Goal: Information Seeking & Learning: Learn about a topic

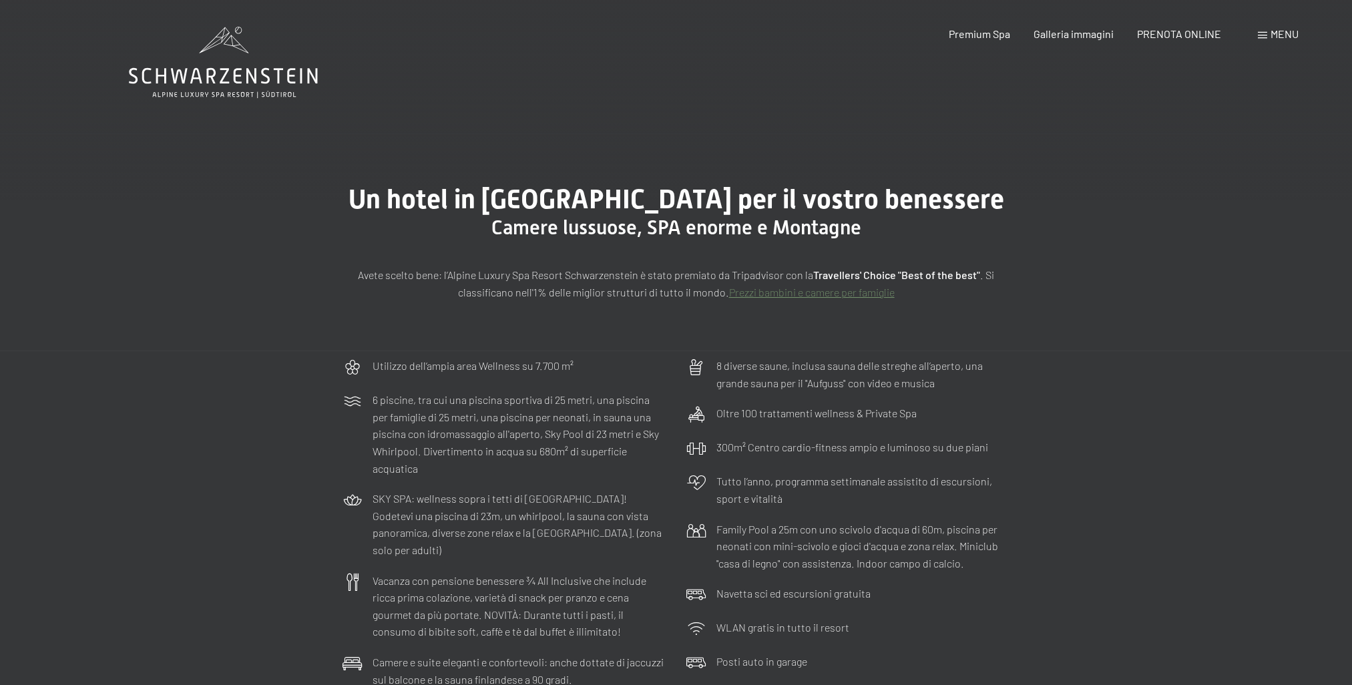
click at [1277, 31] on span "Menu" at bounding box center [1285, 33] width 28 height 13
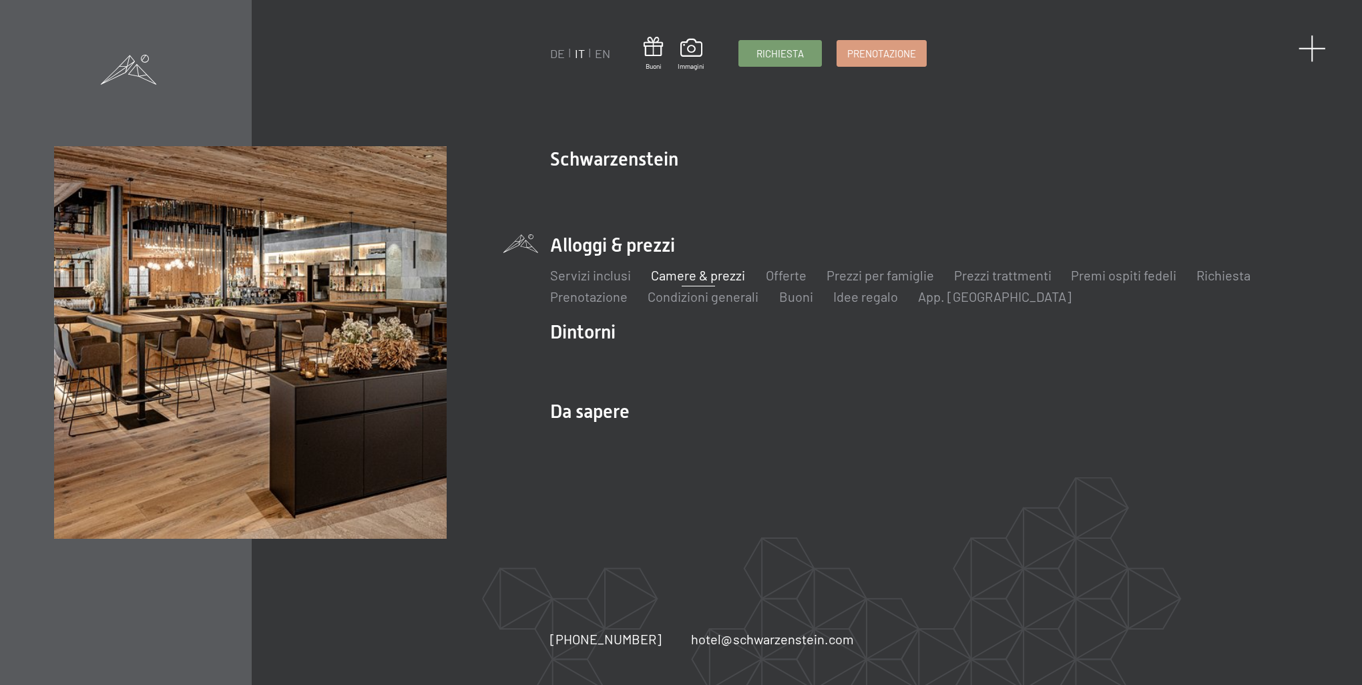
click at [1311, 44] on span at bounding box center [1312, 48] width 27 height 27
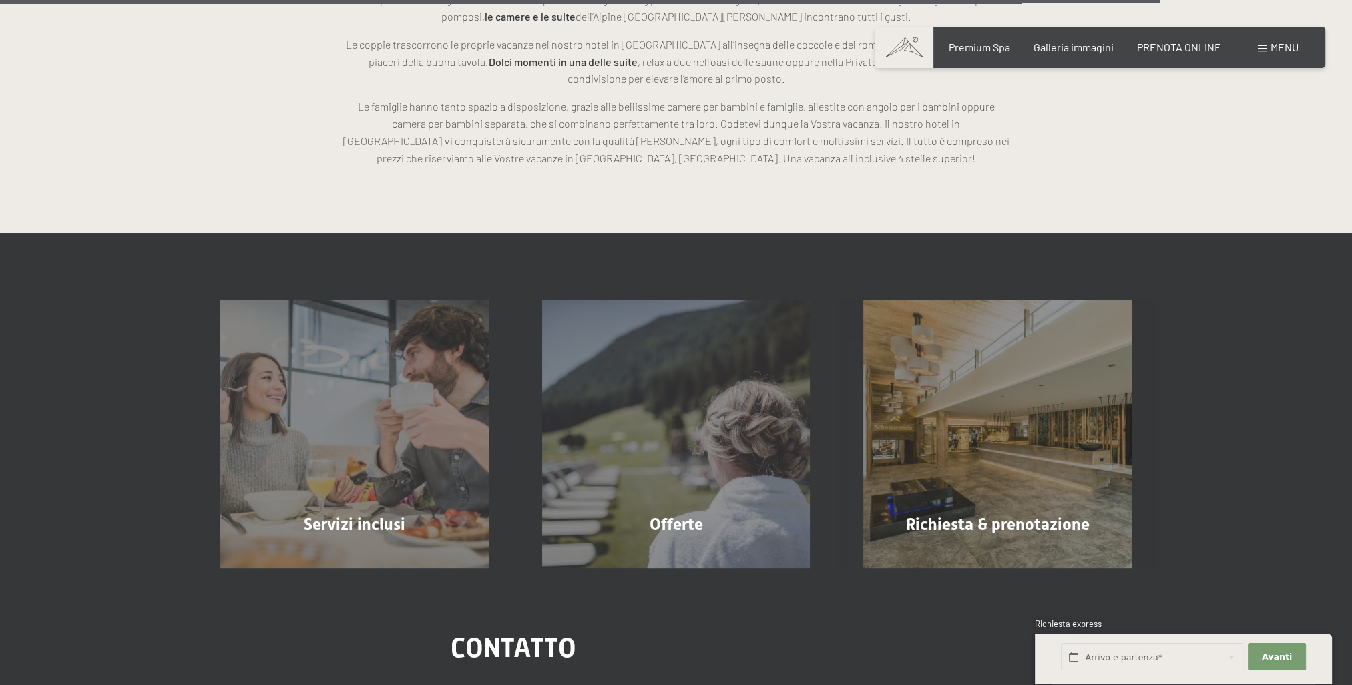
scroll to position [4073, 0]
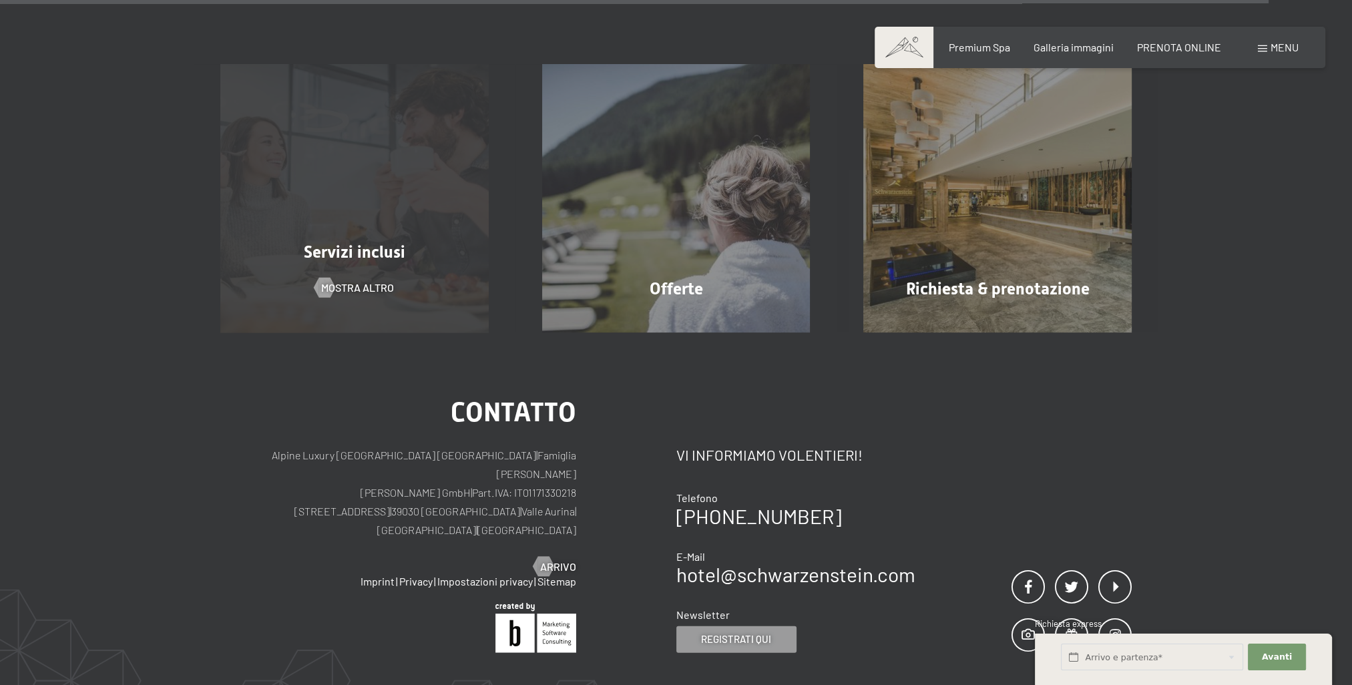
click at [403, 292] on div "Servizi inclusi mostra altro" at bounding box center [355, 198] width 322 height 268
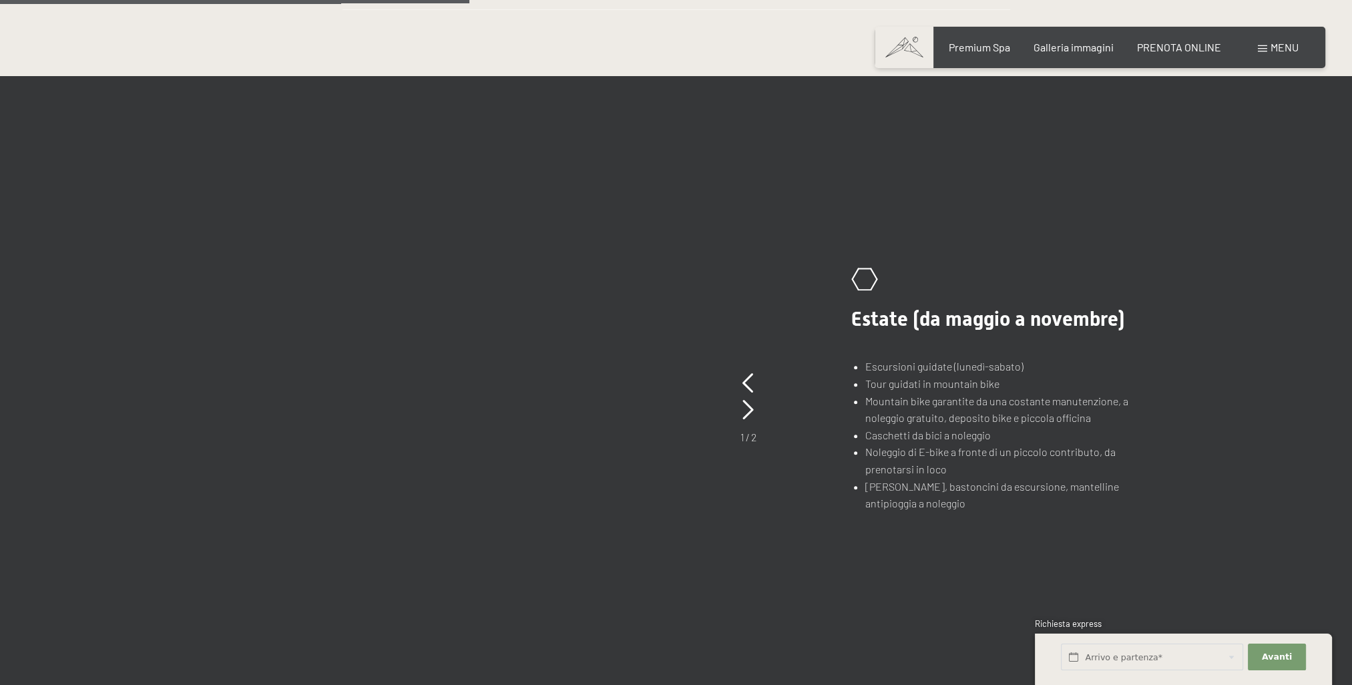
scroll to position [1001, 0]
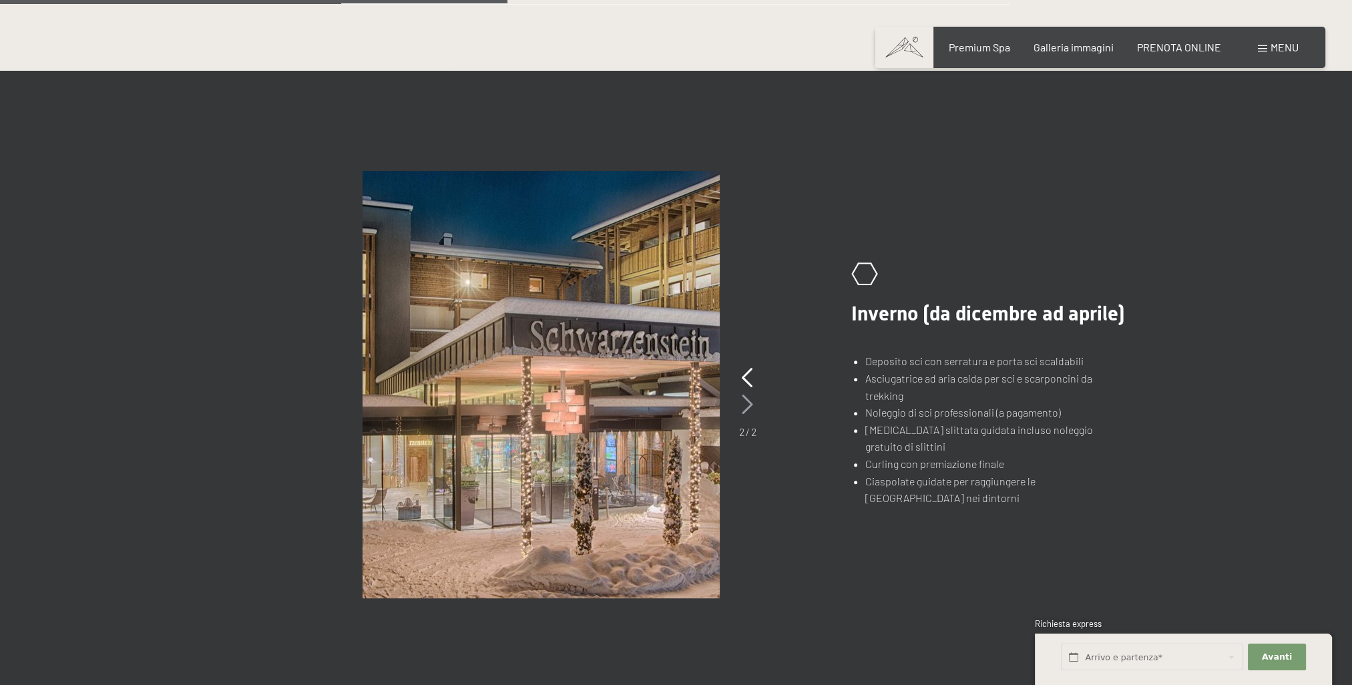
click at [750, 402] on icon at bounding box center [747, 405] width 11 height 20
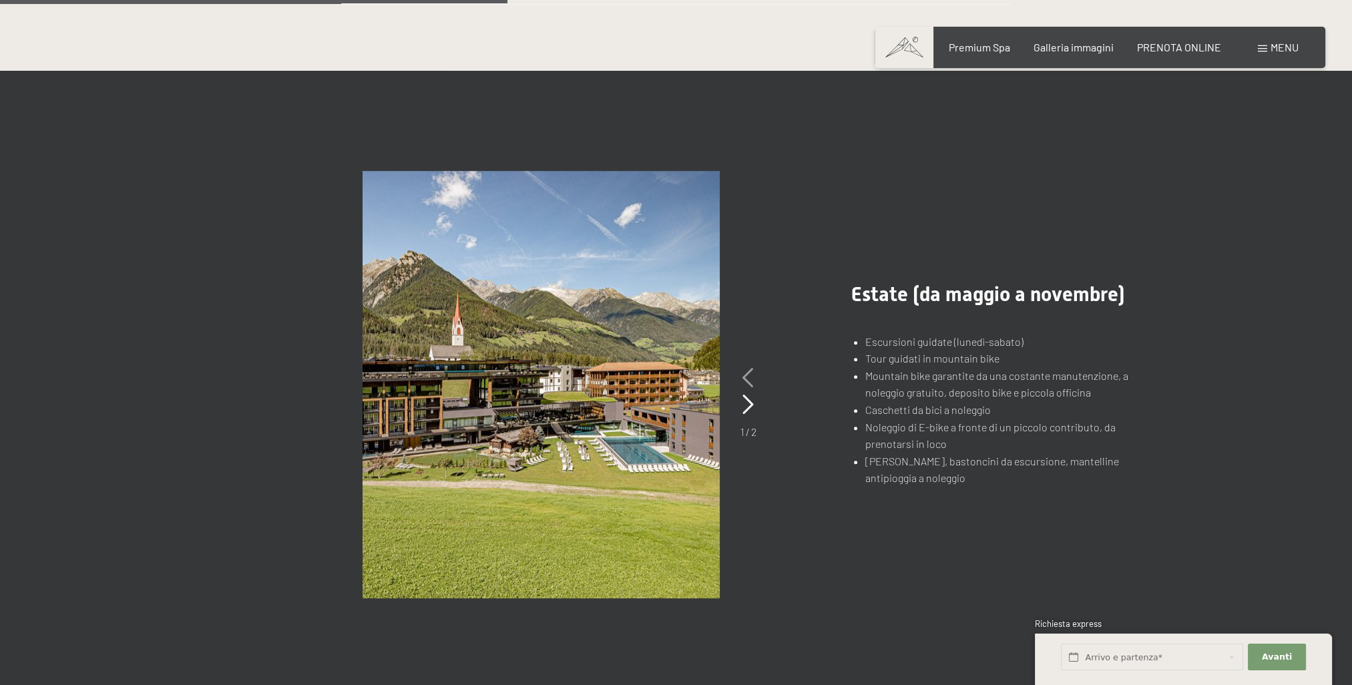
click at [745, 375] on icon at bounding box center [747, 378] width 11 height 20
